Goal: Transaction & Acquisition: Purchase product/service

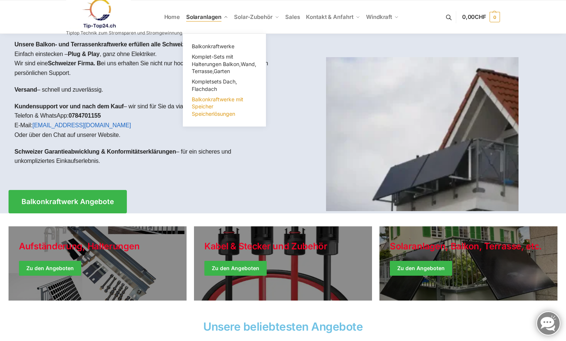
click at [213, 103] on link "Balkonkraftwerke mit Speicher Speicherlösungen" at bounding box center [224, 106] width 74 height 25
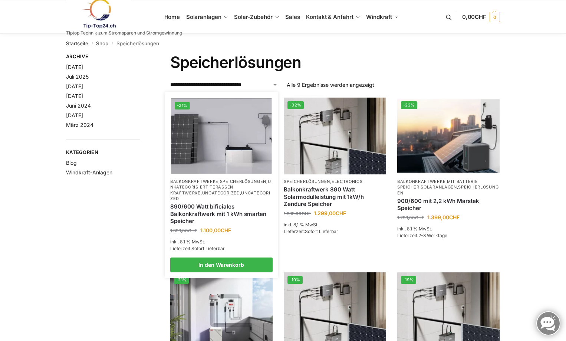
click at [228, 161] on img at bounding box center [221, 135] width 101 height 75
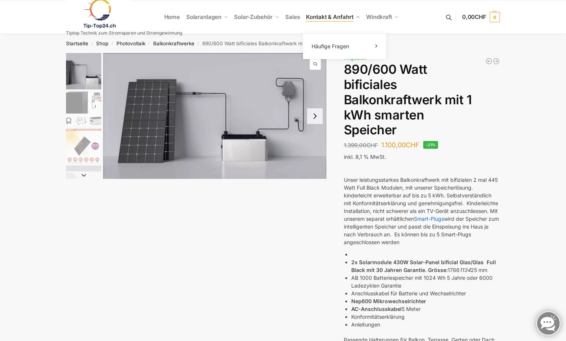
click at [343, 20] on link "Kontakt & Anfahrt" at bounding box center [333, 16] width 60 height 33
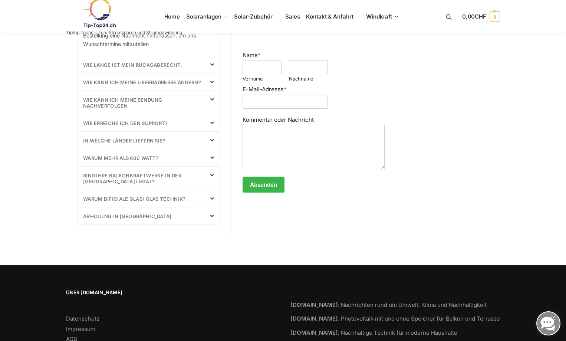
scroll to position [398, 0]
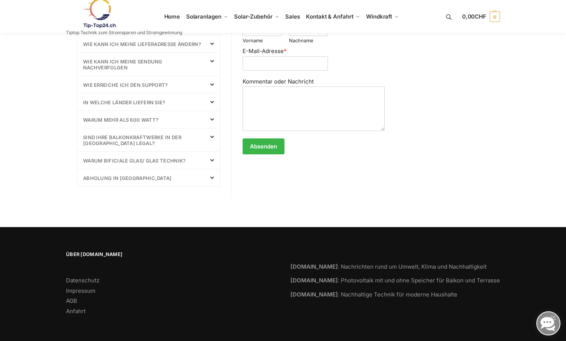
click at [91, 253] on span "Über [DOMAIN_NAME]" at bounding box center [171, 254] width 210 height 7
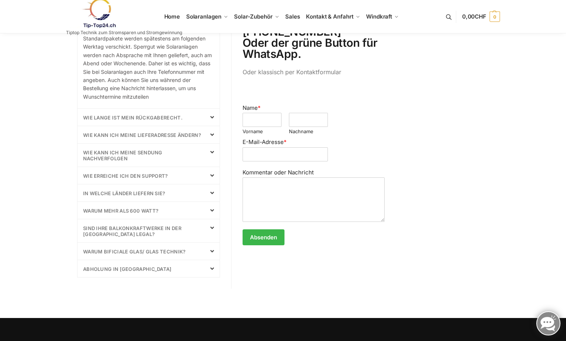
scroll to position [175, 0]
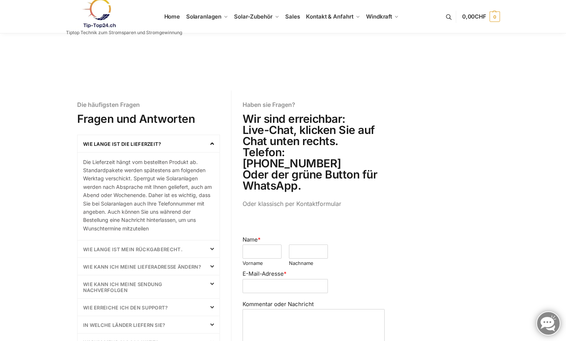
click at [171, 18] on link at bounding box center [124, 13] width 116 height 30
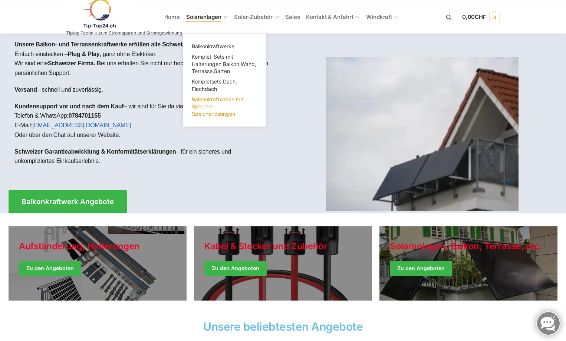
click at [220, 106] on link "Balkonkraftwerke mit Speicher Speicherlösungen" at bounding box center [224, 106] width 74 height 25
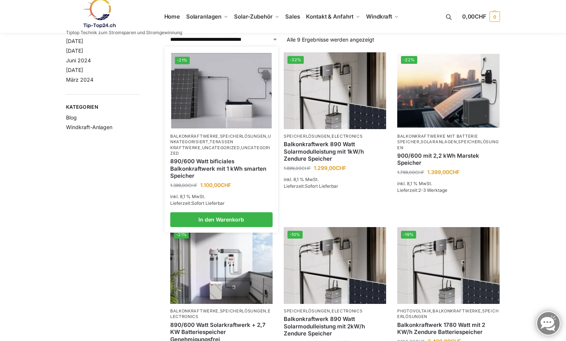
scroll to position [37, 0]
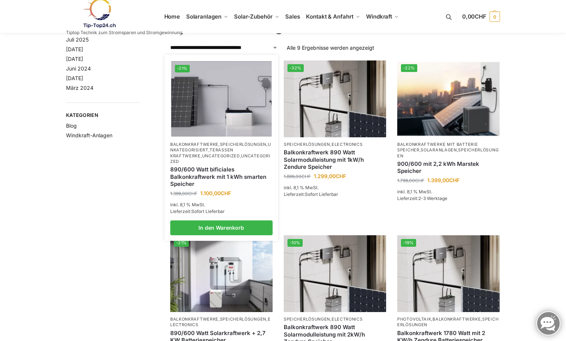
click at [211, 158] on link "Uncategorized" at bounding box center [220, 158] width 100 height 11
click at [195, 146] on link "Balkonkraftwerke" at bounding box center [194, 144] width 48 height 5
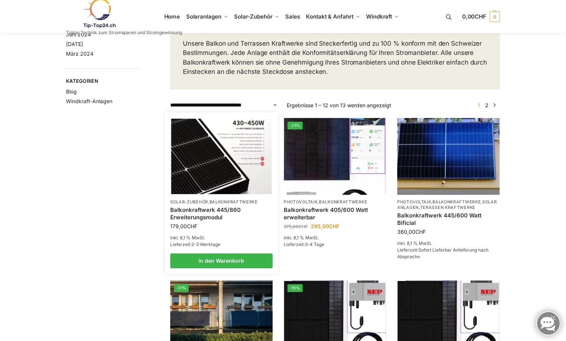
scroll to position [74, 0]
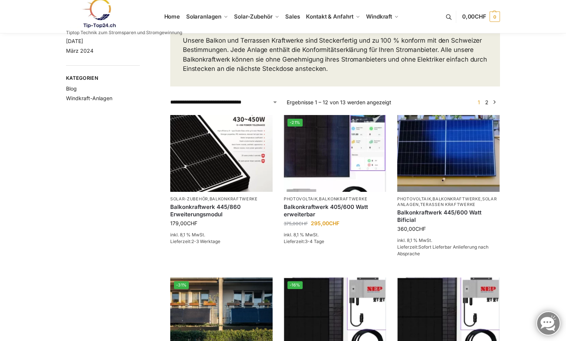
click at [275, 106] on select "**********" at bounding box center [224, 102] width 108 height 8
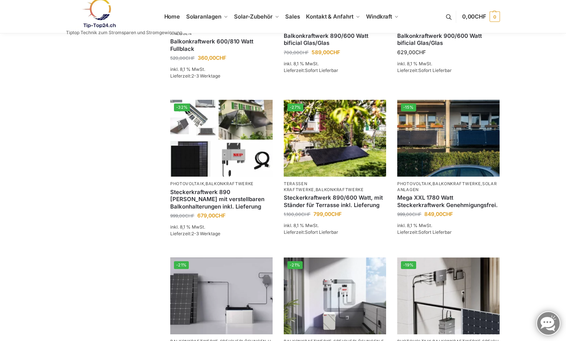
scroll to position [556, 0]
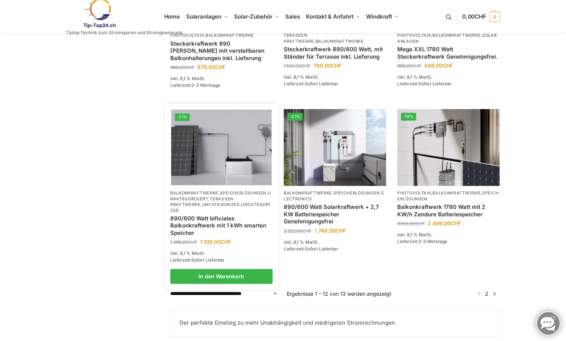
click at [229, 160] on img at bounding box center [221, 147] width 101 height 75
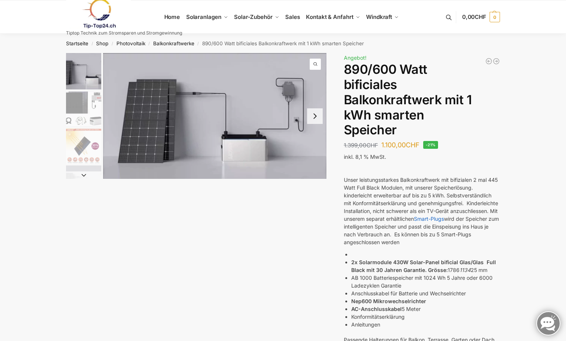
click at [319, 117] on button "Next slide" at bounding box center [315, 116] width 16 height 16
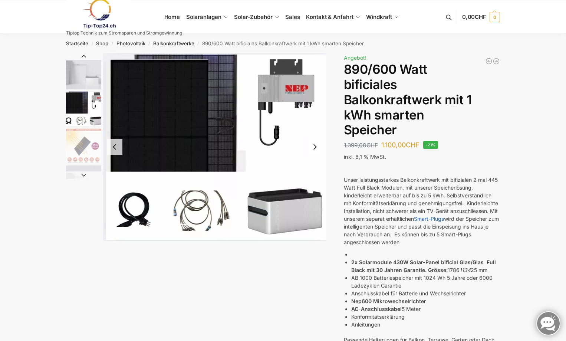
click at [314, 148] on button "Next slide" at bounding box center [315, 147] width 16 height 16
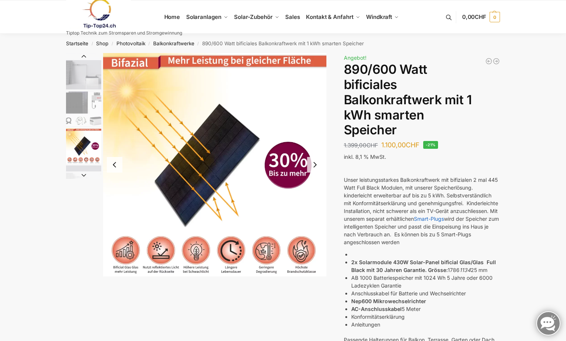
click at [114, 166] on button "Previous slide" at bounding box center [115, 165] width 16 height 16
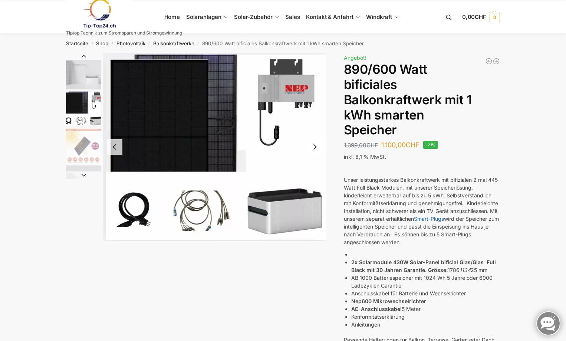
click at [315, 147] on button "Next slide" at bounding box center [315, 147] width 16 height 16
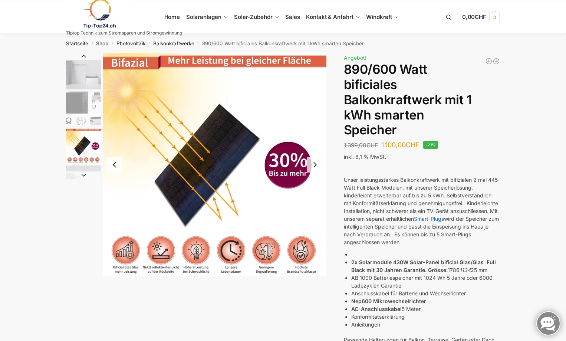
click at [315, 164] on button "Next slide" at bounding box center [315, 165] width 16 height 16
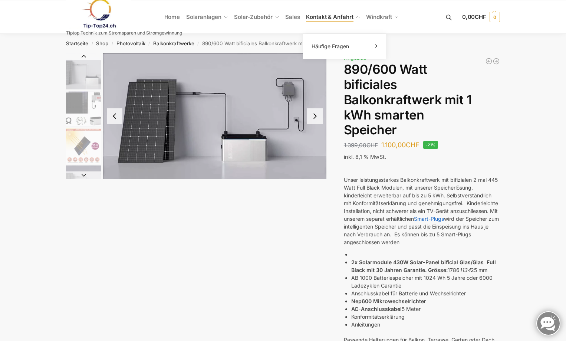
click at [314, 17] on span "Kontakt & Anfahrt" at bounding box center [329, 16] width 47 height 7
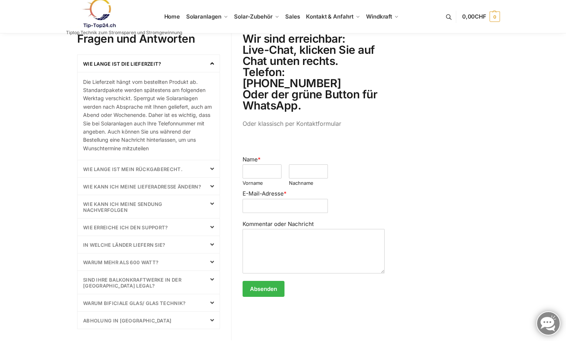
scroll to position [260, 0]
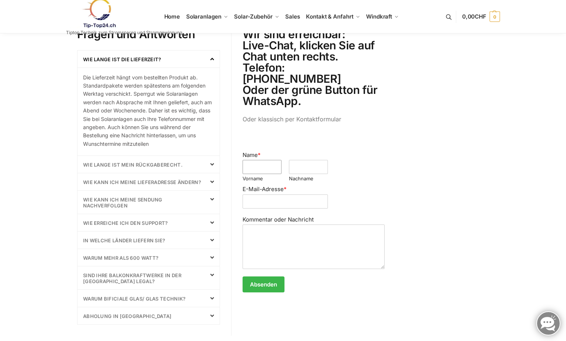
click at [271, 160] on input "Name *" at bounding box center [262, 167] width 39 height 14
type input "******"
type input "*******"
type input "**********"
click at [264, 225] on textarea "Kommentar oder Nachricht" at bounding box center [314, 246] width 142 height 45
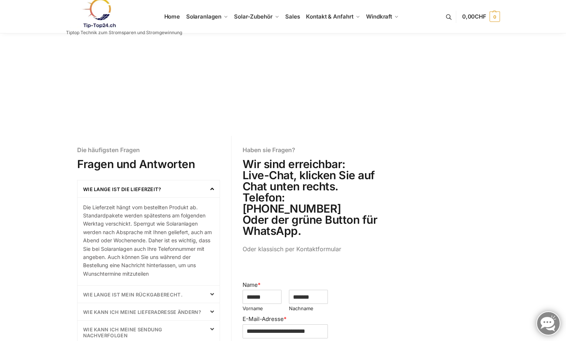
scroll to position [0, 0]
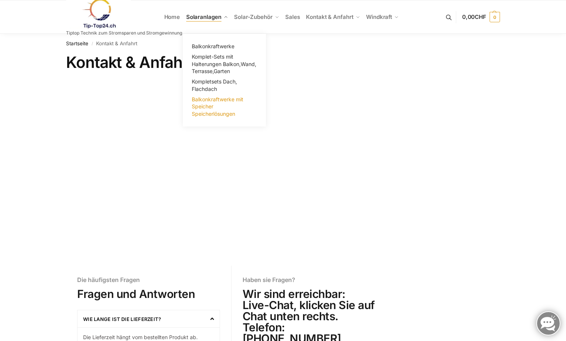
click at [217, 109] on link "Balkonkraftwerke mit Speicher Speicherlösungen" at bounding box center [224, 106] width 74 height 25
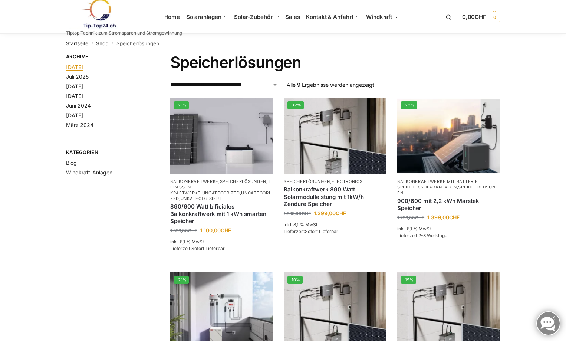
click at [82, 66] on link "[DATE]" at bounding box center [74, 67] width 17 height 6
click at [83, 76] on link "Juli 2025" at bounding box center [77, 76] width 23 height 6
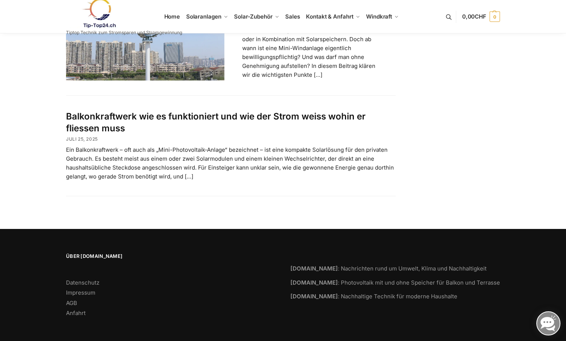
scroll to position [161, 0]
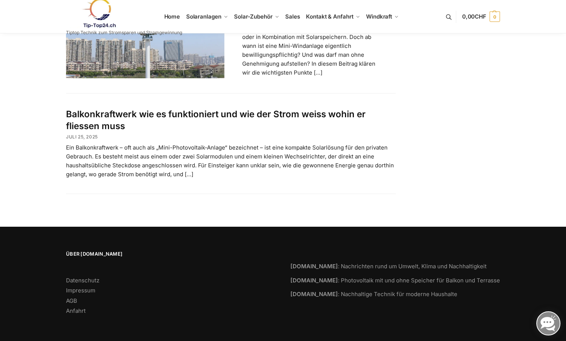
click at [167, 115] on link "Balkonkraftwerk wie es funktioniert und wie der Strom weiss wohin er fliessen m…" at bounding box center [216, 120] width 300 height 22
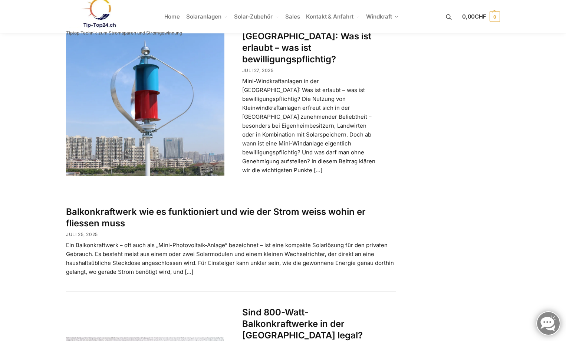
scroll to position [279, 0]
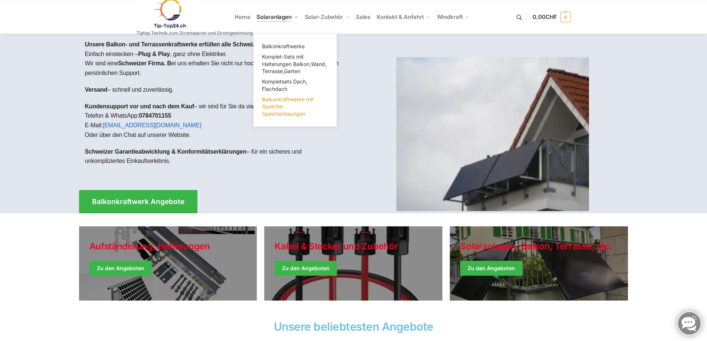
click at [285, 109] on link "Balkonkraftwerke mit Speicher Speicherlösungen" at bounding box center [295, 106] width 74 height 25
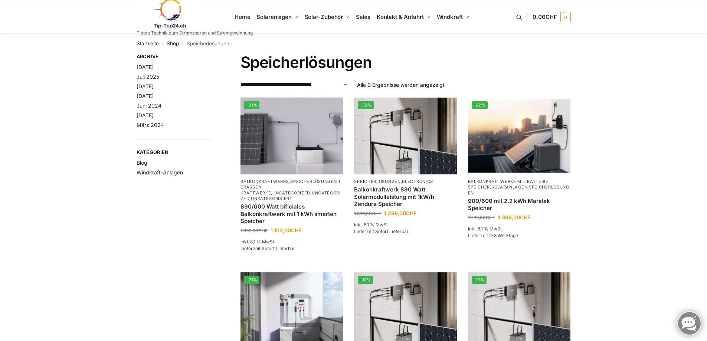
click at [244, 15] on link at bounding box center [195, 14] width 116 height 30
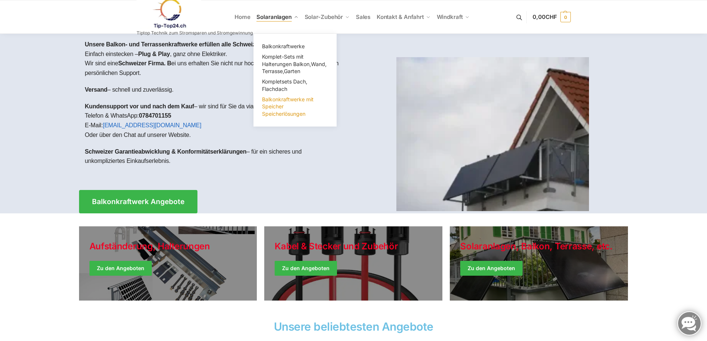
click at [287, 103] on link "Balkonkraftwerke mit Speicher Speicherlösungen" at bounding box center [295, 106] width 74 height 25
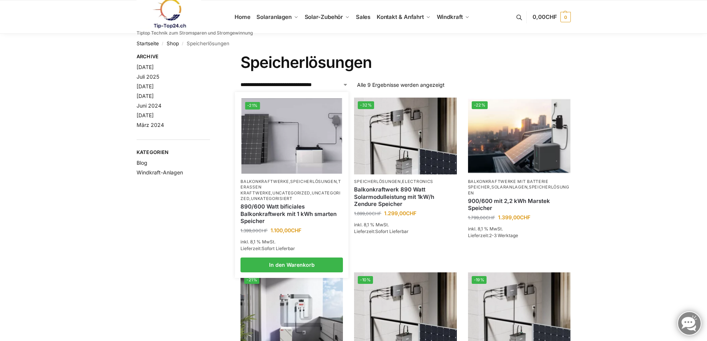
click at [284, 128] on img at bounding box center [291, 135] width 101 height 75
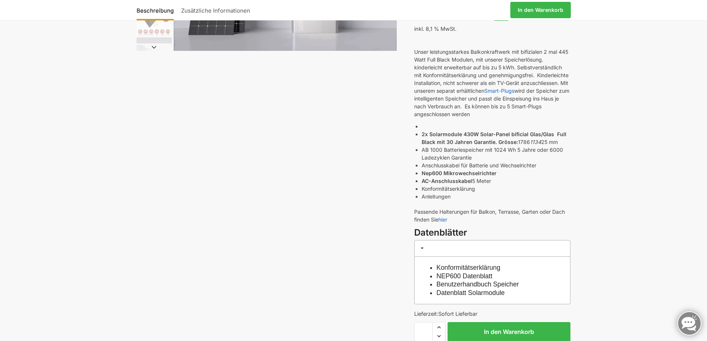
scroll to position [111, 0]
